Goal: Information Seeking & Learning: Learn about a topic

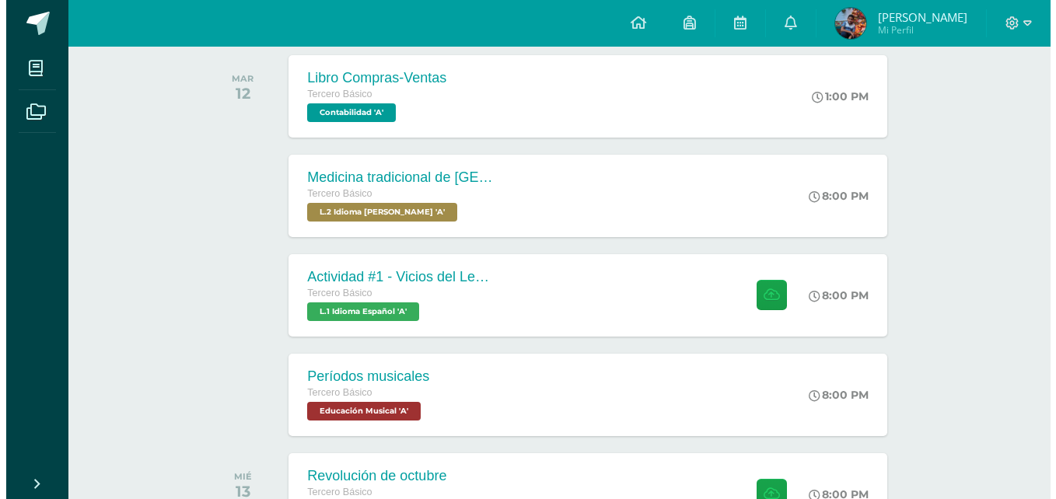
scroll to position [233, 0]
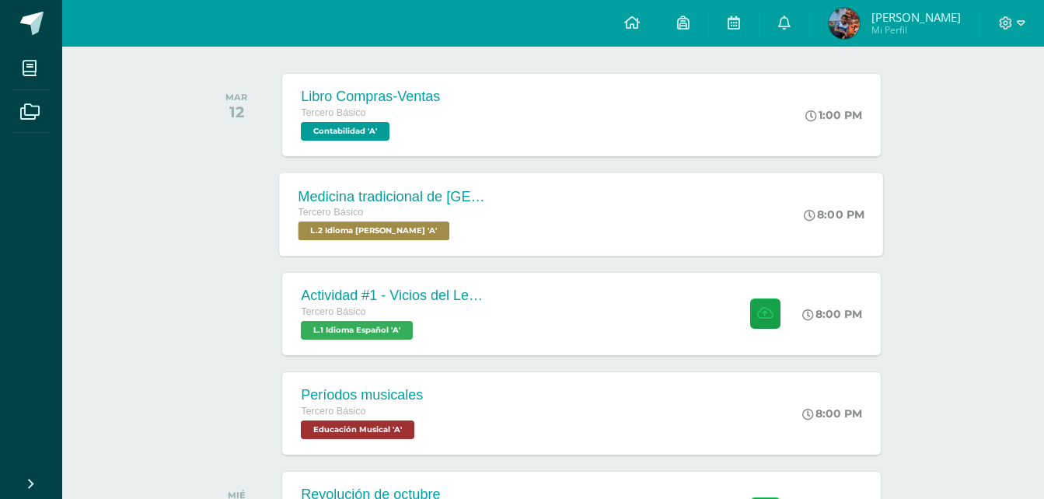
click at [436, 215] on div "Tercero Básico" at bounding box center [393, 212] width 188 height 17
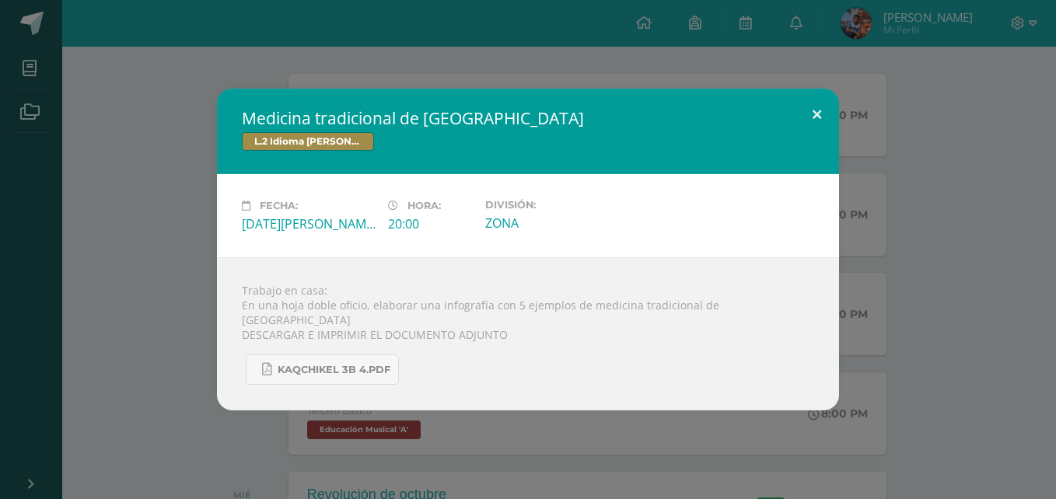
click at [810, 111] on button at bounding box center [816, 115] width 44 height 53
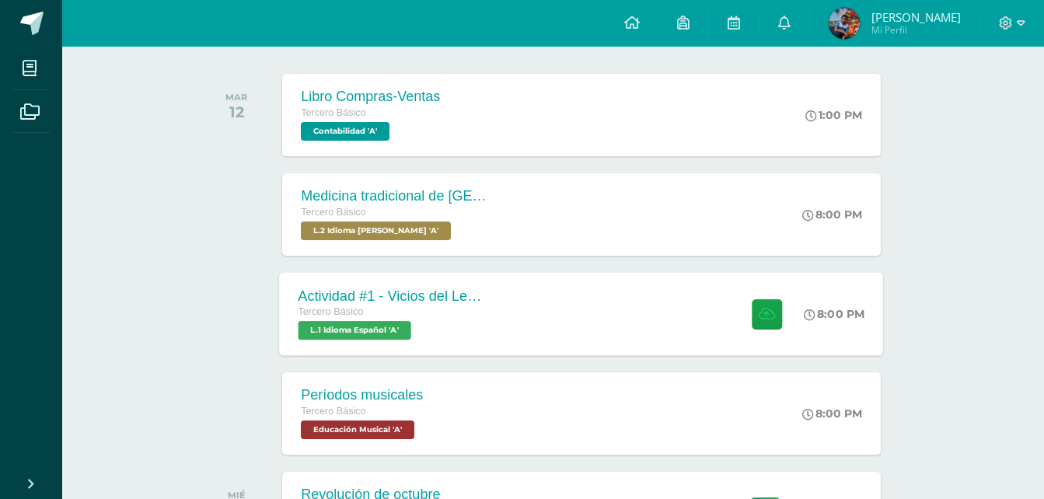
click at [483, 285] on div "Actividad #1 - Vicios del LenguaJe Tercero Básico L.1 Idioma Español 'A'" at bounding box center [393, 313] width 226 height 83
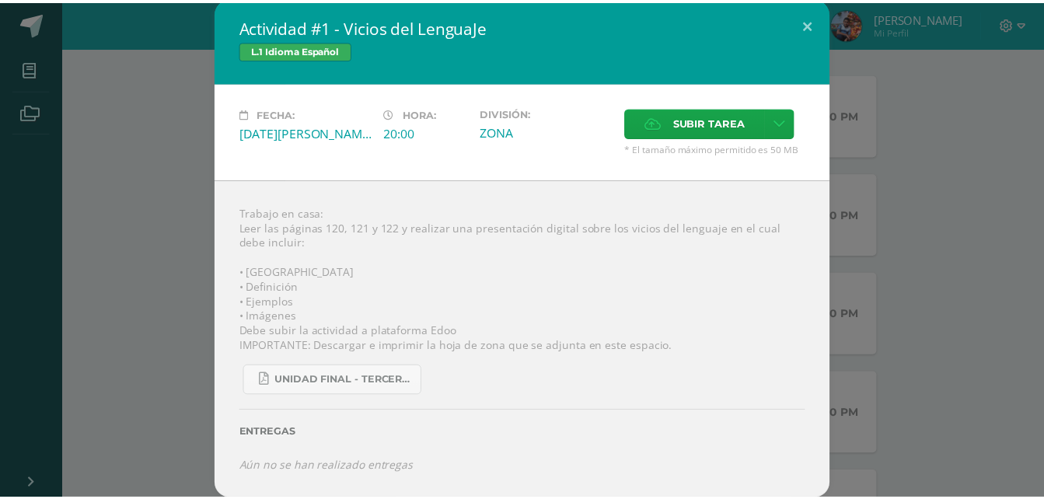
scroll to position [4, 0]
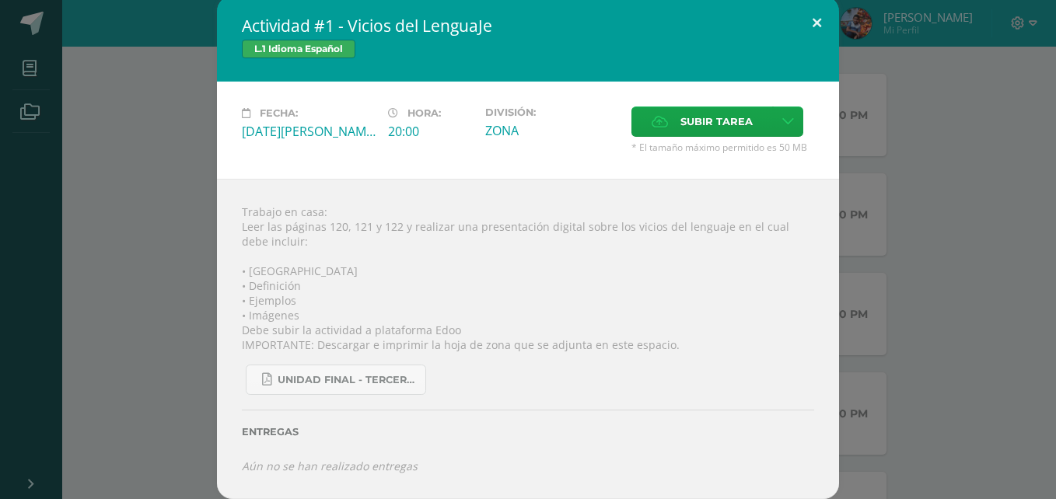
click at [812, 42] on div "Actividad #1 - Vicios del LenguaJe L.1 Idioma Español Fecha: [DATE][PERSON_NAME…" at bounding box center [528, 247] width 622 height 503
click at [825, 14] on button at bounding box center [816, 22] width 44 height 53
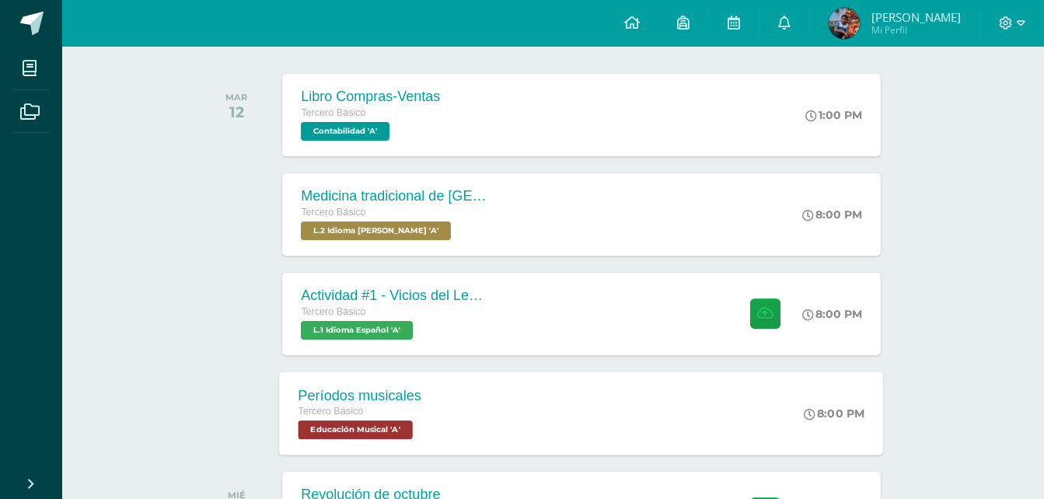
click at [440, 409] on div "Períodos musicales Tercero Básico Educación Musical 'A'" at bounding box center [360, 413] width 161 height 83
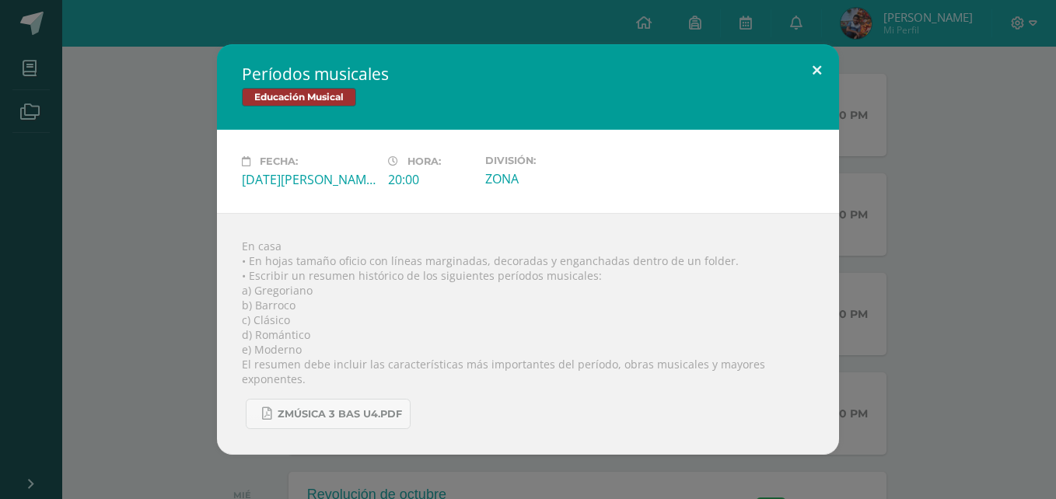
click at [826, 72] on button at bounding box center [816, 70] width 44 height 53
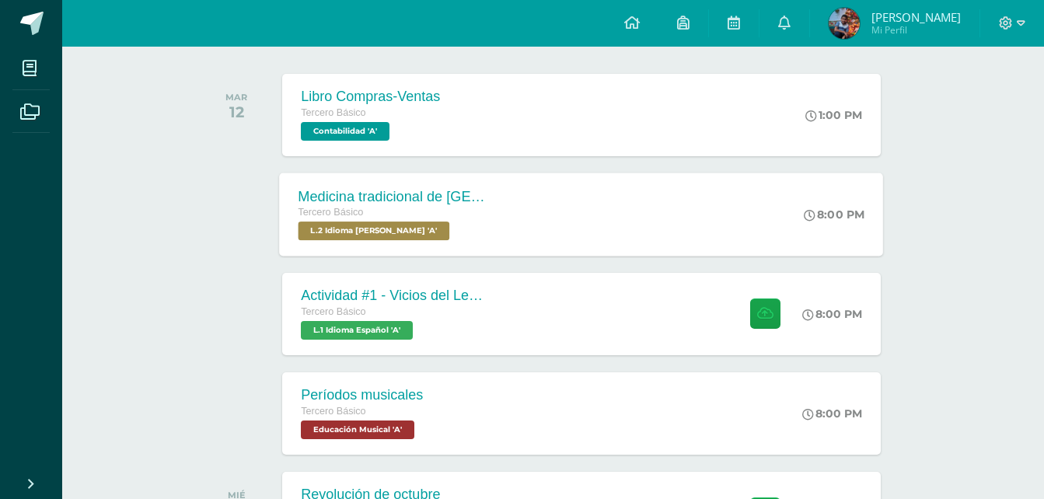
click at [482, 230] on div "Tercero Básico L.2 Idioma [PERSON_NAME] 'A'" at bounding box center [393, 222] width 188 height 36
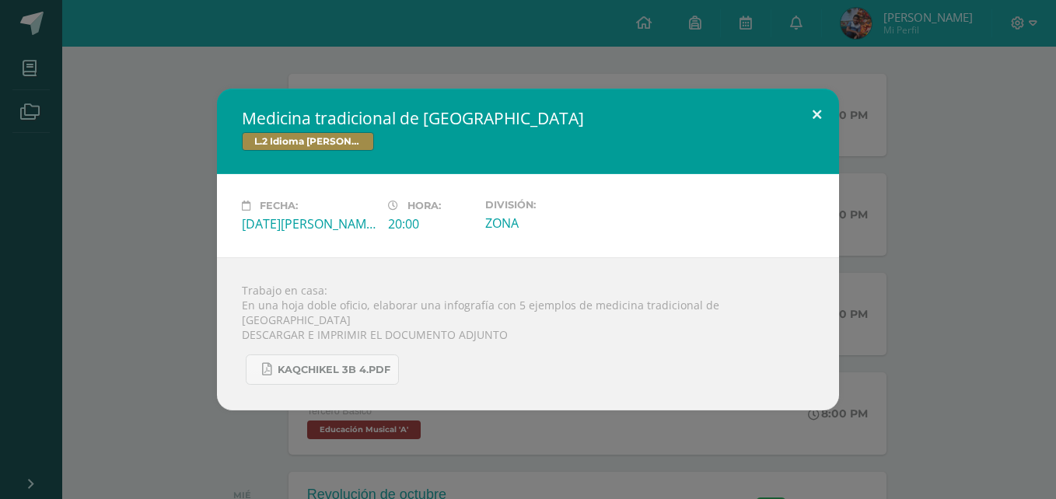
click at [809, 124] on button at bounding box center [816, 115] width 44 height 53
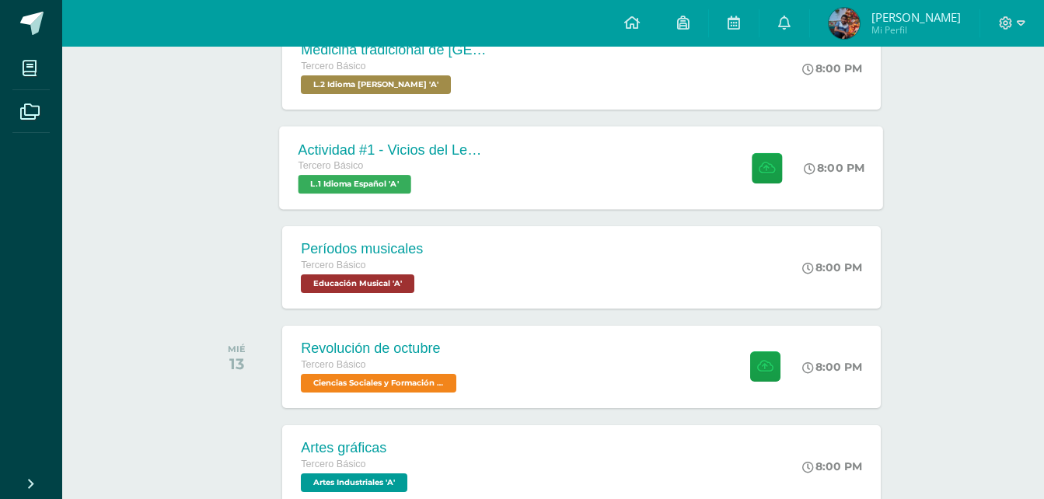
scroll to position [389, 0]
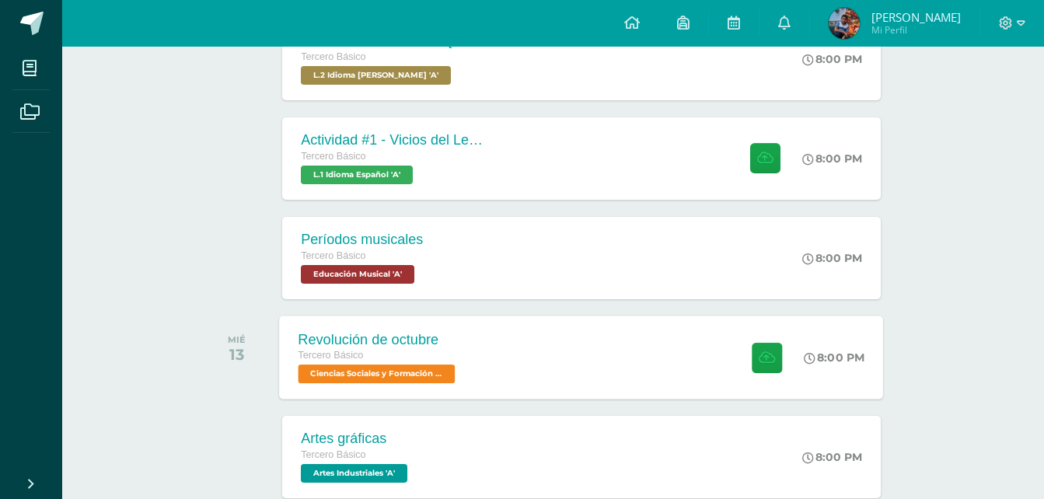
click at [410, 333] on div "Revolución de octubre" at bounding box center [379, 339] width 161 height 16
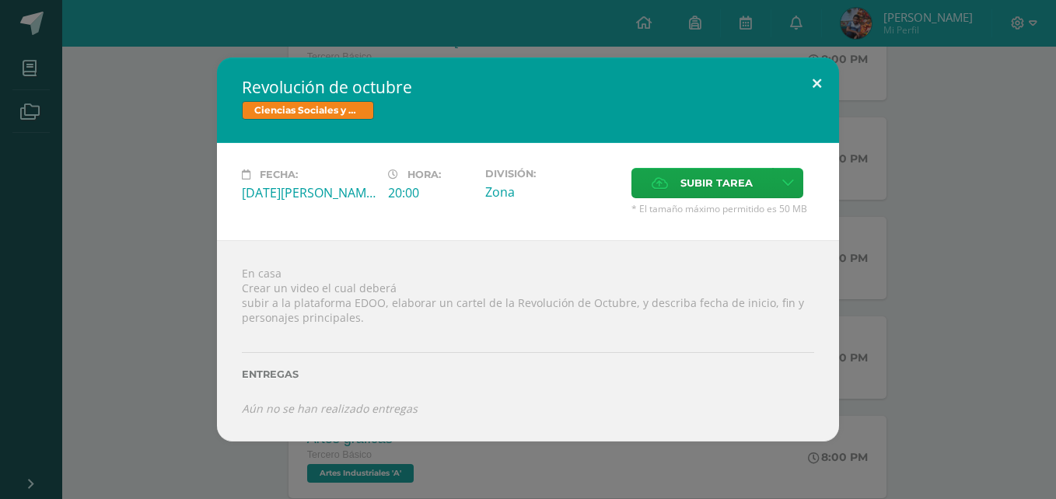
click at [801, 93] on button at bounding box center [816, 84] width 44 height 53
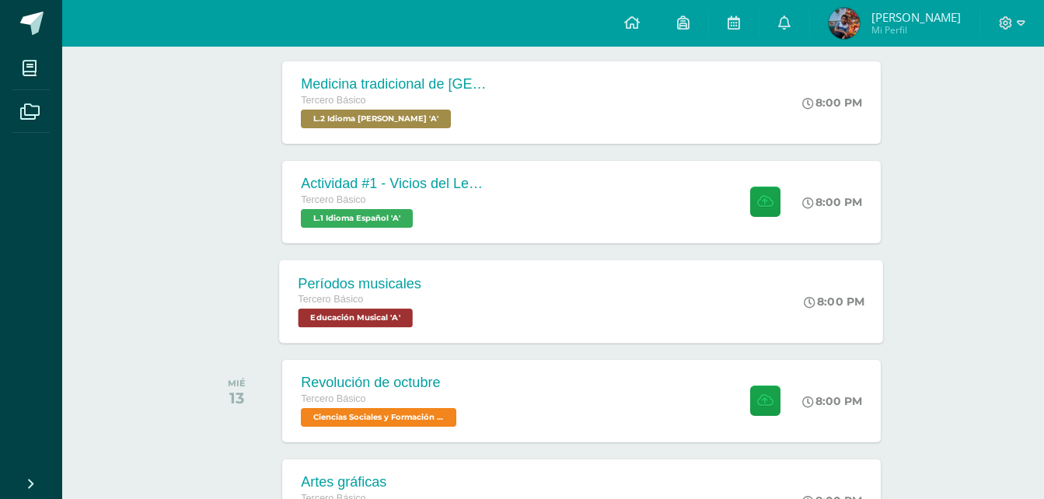
scroll to position [233, 0]
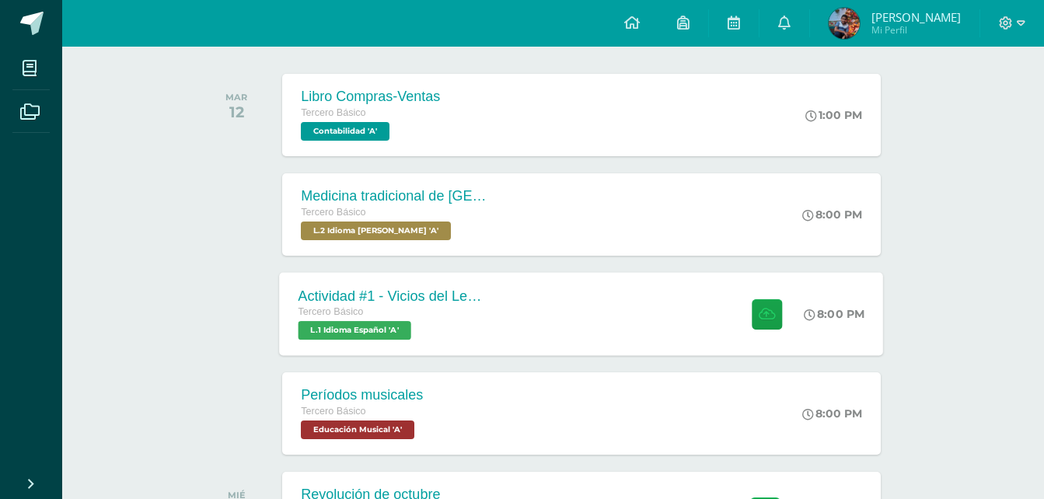
click at [494, 316] on div "Actividad #1 - Vicios del LenguaJe Tercero Básico L.1 Idioma Español 'A'" at bounding box center [393, 313] width 226 height 83
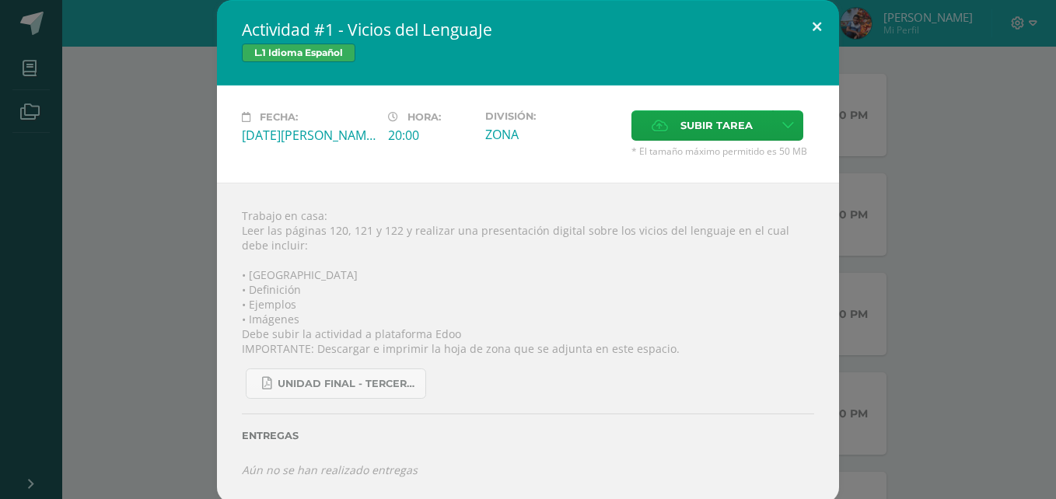
click at [794, 33] on button at bounding box center [816, 26] width 44 height 53
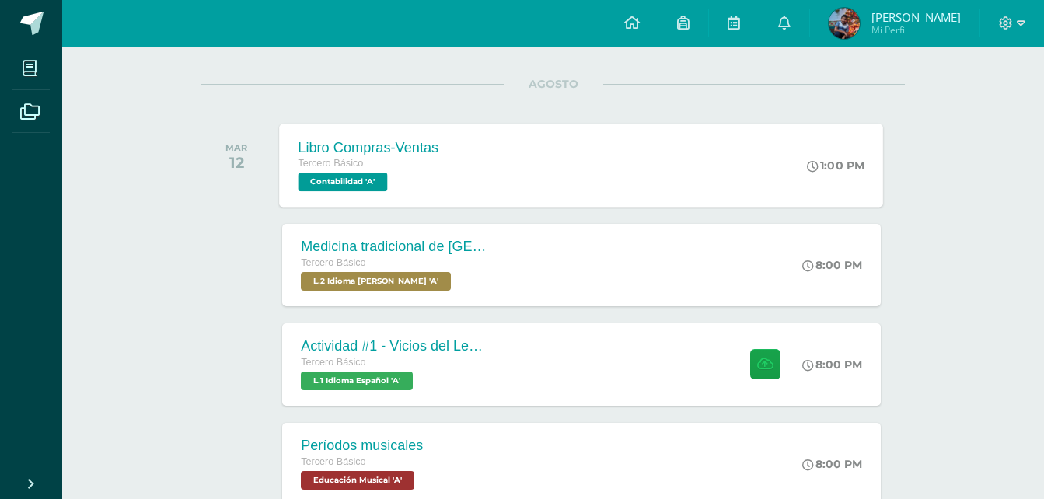
scroll to position [155, 0]
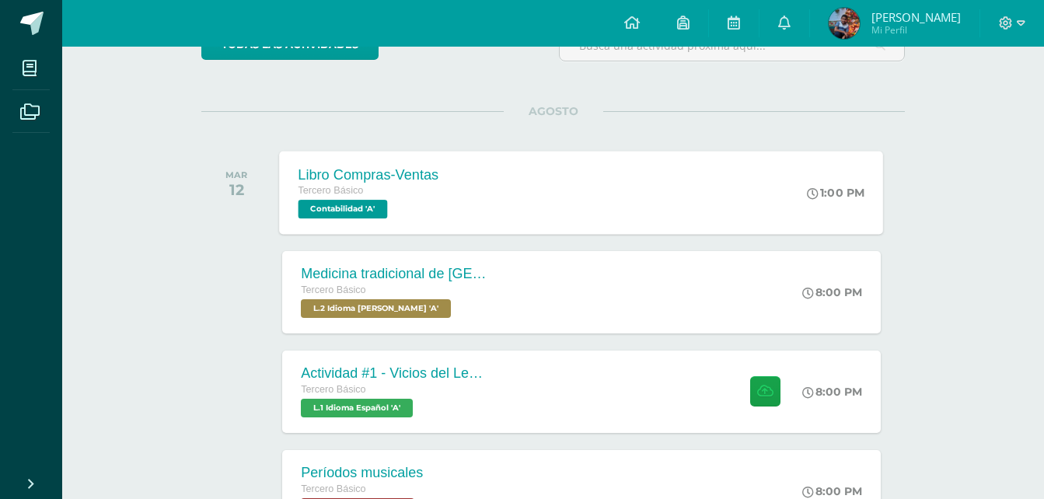
click at [388, 204] on span "Contabilidad 'A'" at bounding box center [343, 209] width 89 height 19
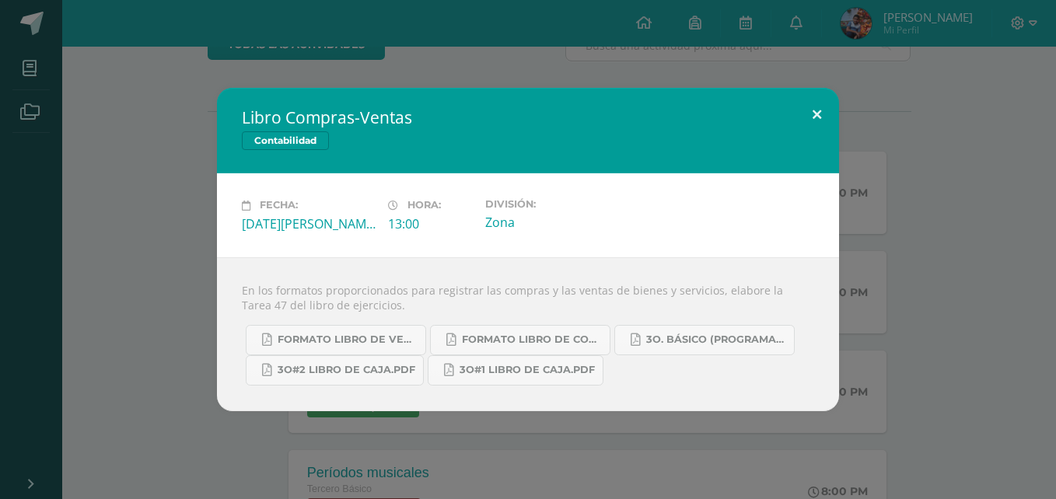
click at [810, 111] on button at bounding box center [816, 114] width 44 height 53
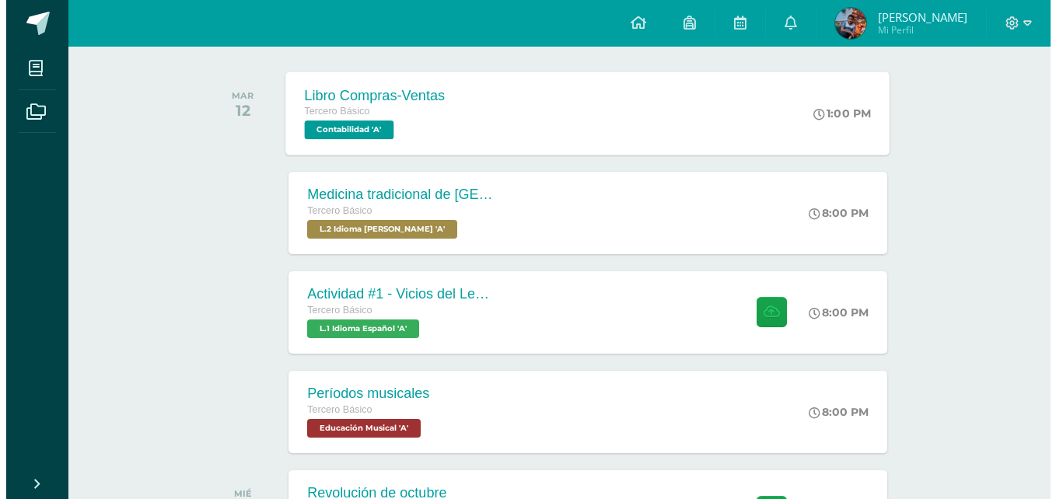
scroll to position [233, 0]
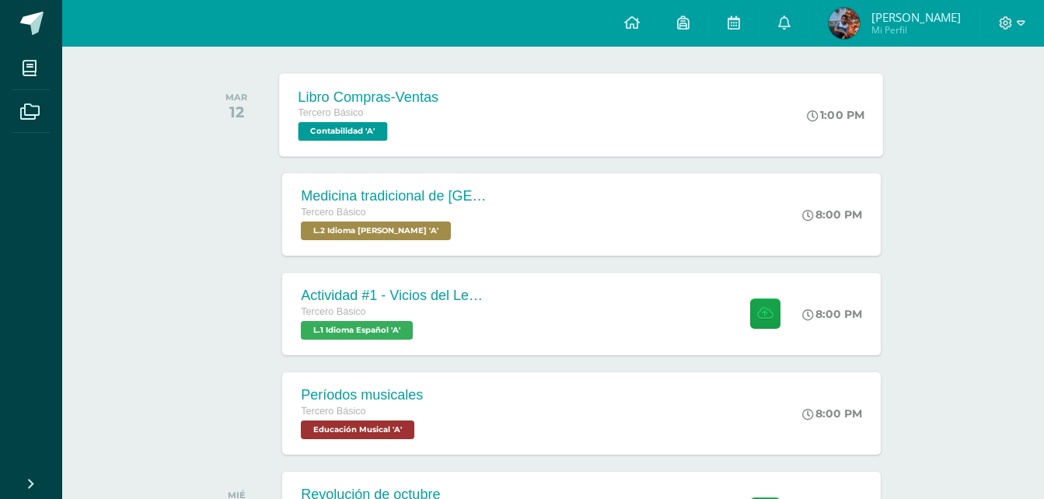
click at [413, 127] on div "Tercero Básico Contabilidad 'A'" at bounding box center [369, 123] width 141 height 36
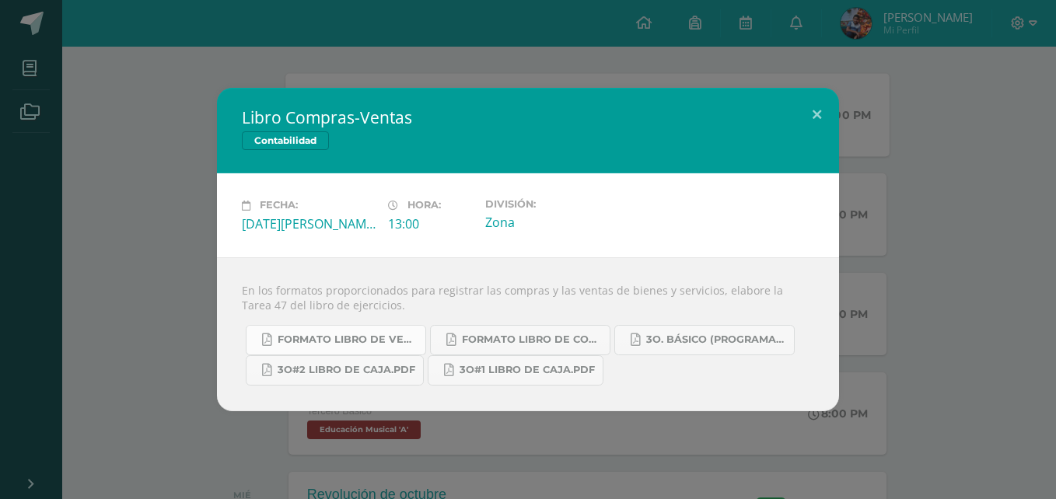
click at [393, 340] on span "Formato Libro de Ventas.pdf" at bounding box center [348, 339] width 140 height 12
click at [513, 344] on span "Formato Libro de Compras.pdf" at bounding box center [532, 339] width 140 height 12
